Goal: Task Accomplishment & Management: Manage account settings

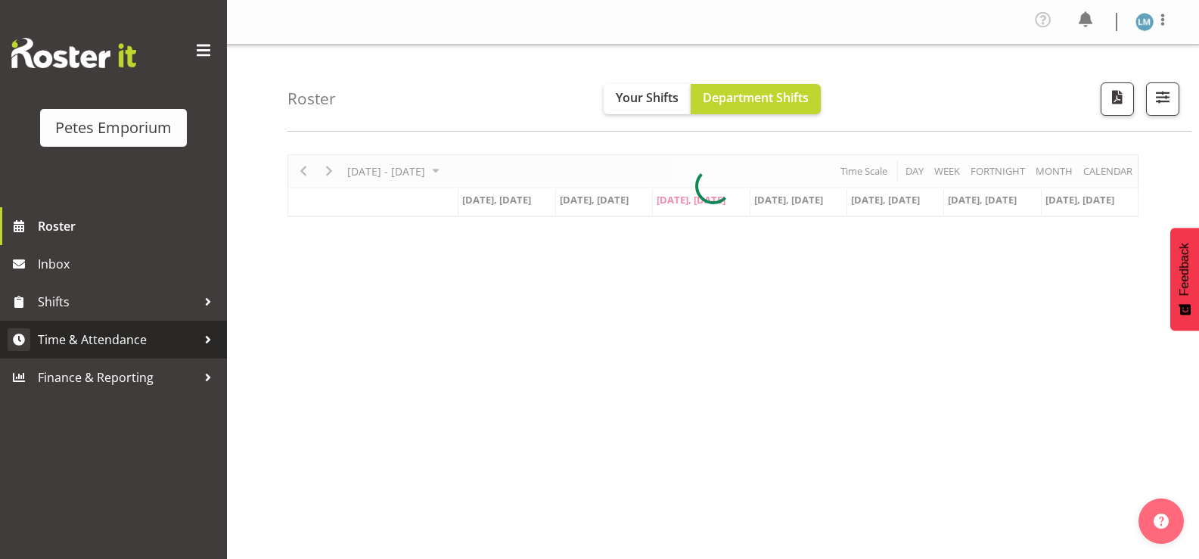
click at [137, 337] on span "Time & Attendance" at bounding box center [117, 339] width 159 height 23
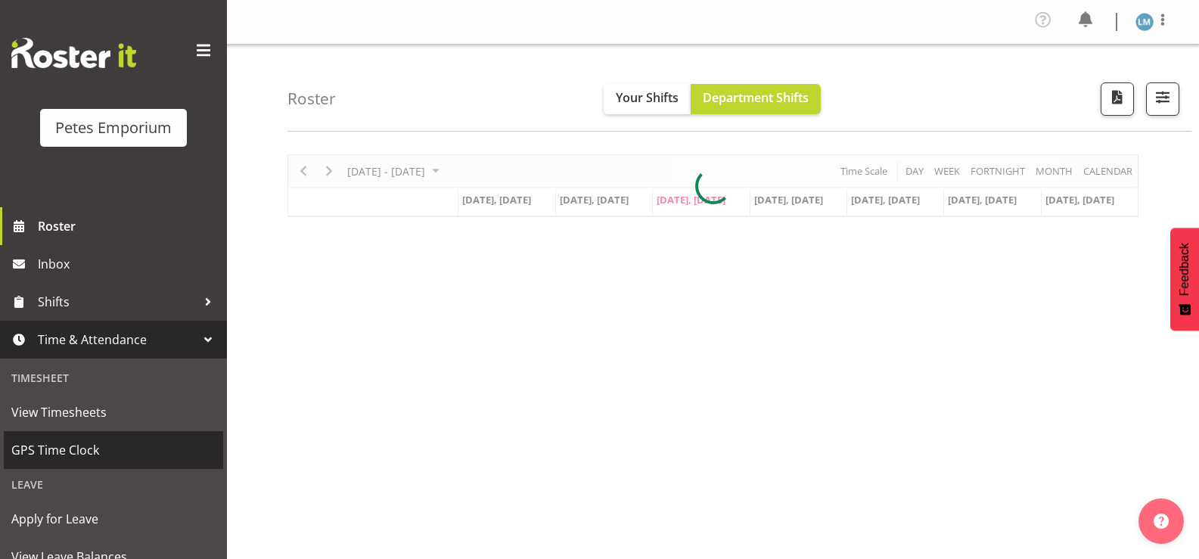
click at [120, 448] on span "GPS Time Clock" at bounding box center [113, 450] width 204 height 23
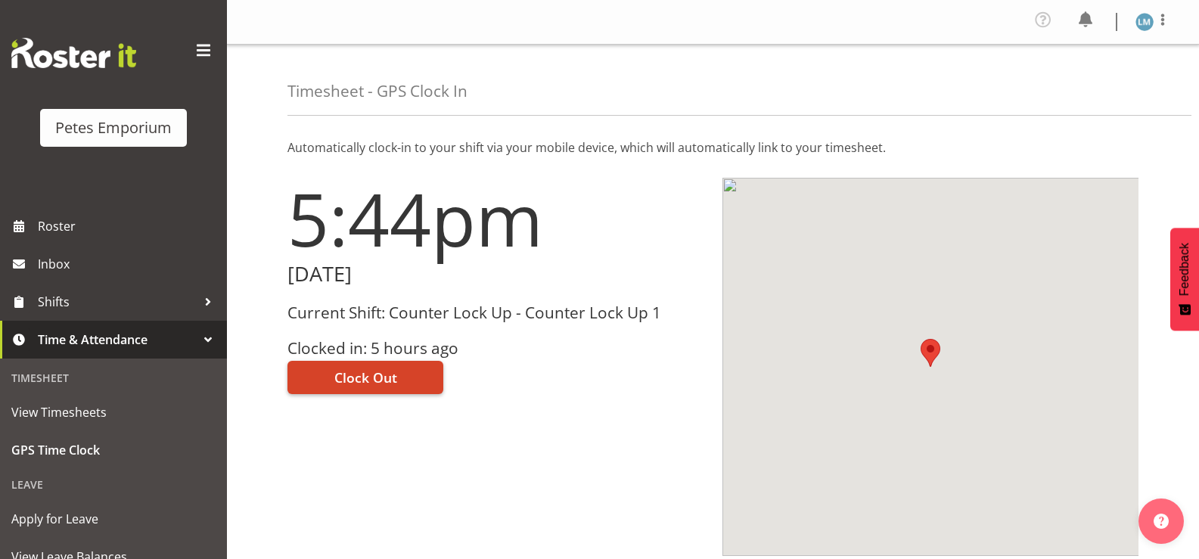
click at [387, 388] on button "Clock Out" at bounding box center [366, 377] width 156 height 33
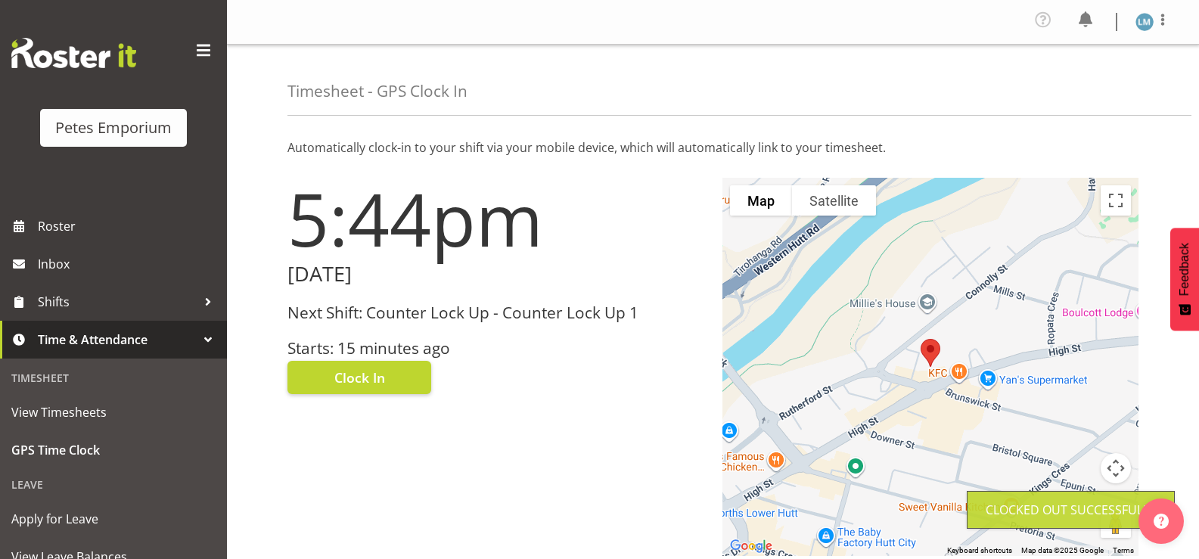
click at [1146, 22] on img at bounding box center [1145, 22] width 18 height 18
click at [1080, 86] on link "Log Out" at bounding box center [1099, 83] width 145 height 27
